Goal: Information Seeking & Learning: Learn about a topic

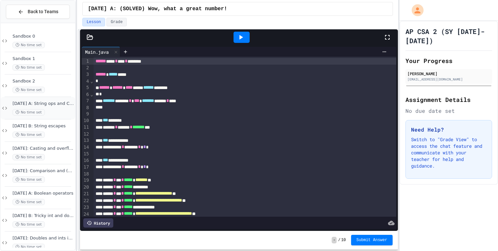
click at [44, 105] on span "[DATE] A: String ops and Capital-M Math" at bounding box center [43, 104] width 61 height 6
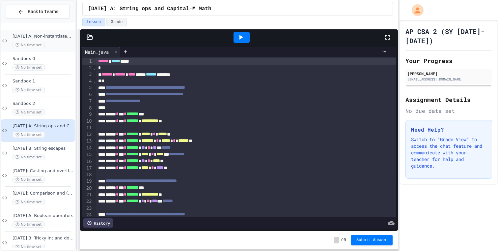
click at [39, 38] on span "[DATE] A: Non-instantiated classes" at bounding box center [43, 37] width 61 height 6
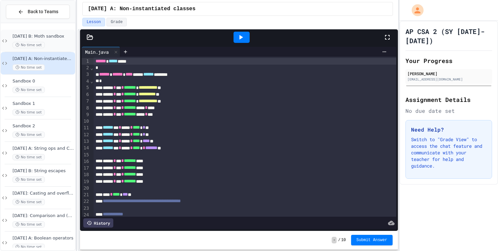
click at [56, 38] on span "[DATE] B: Moth sandbox" at bounding box center [43, 37] width 61 height 6
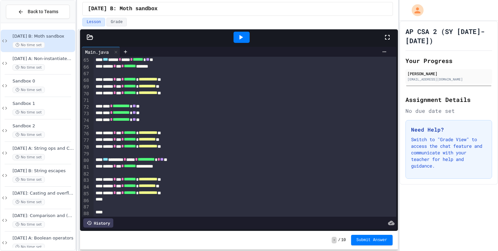
scroll to position [442, 0]
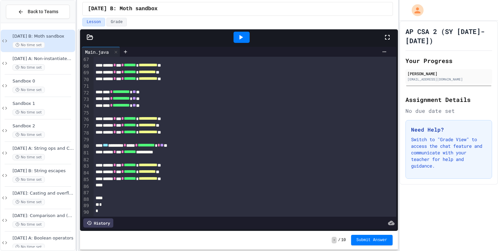
click at [90, 39] on icon at bounding box center [90, 37] width 6 height 5
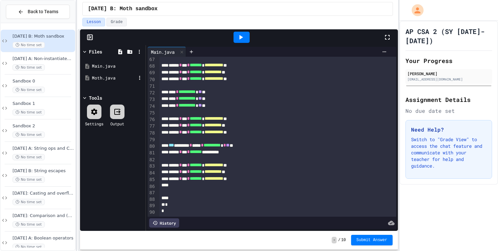
click at [108, 73] on div "Moth.java" at bounding box center [113, 78] width 62 height 12
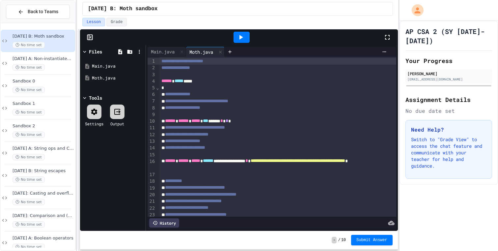
click at [90, 38] on icon at bounding box center [90, 37] width 7 height 7
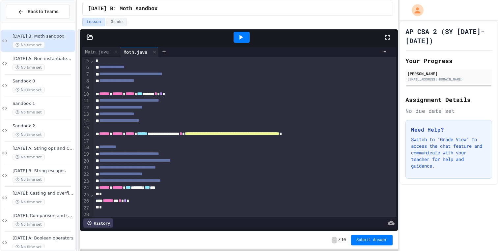
scroll to position [82, 0]
